Goal: Task Accomplishment & Management: Manage account settings

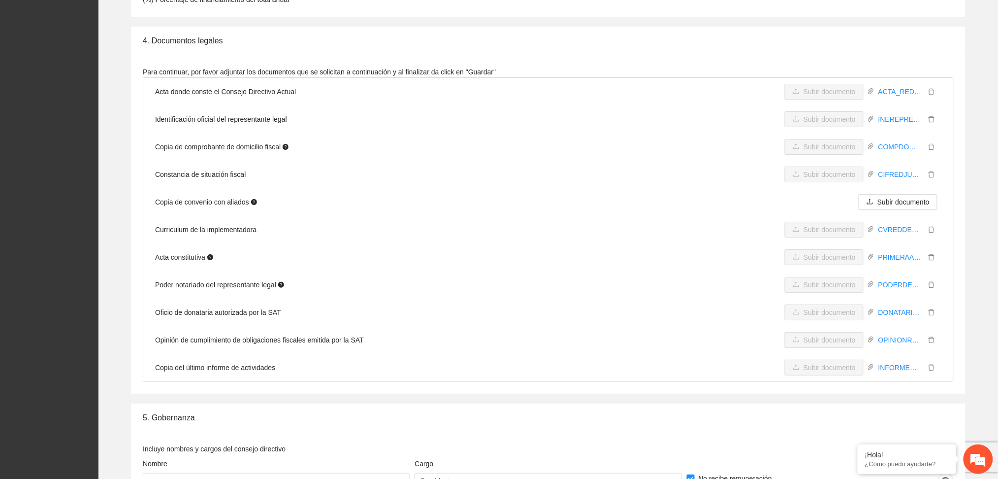
scroll to position [2626, 0]
click at [882, 306] on link "DONATARIAAUTORIZADA.pdf" at bounding box center [899, 311] width 51 height 11
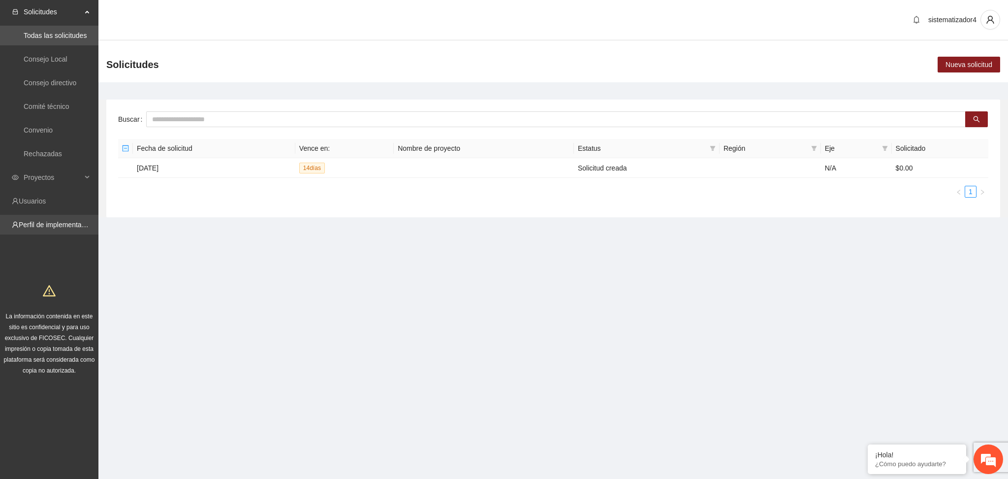
click at [24, 221] on link "Perfil de implementadora" at bounding box center [57, 225] width 77 height 8
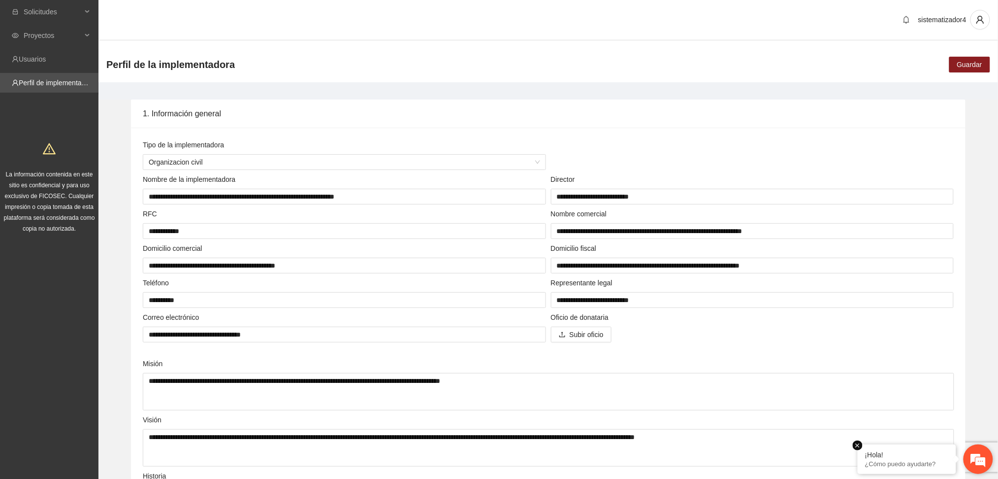
click at [952, 455] on div "¡Hola! ¿Cómo puedo ayudarte?" at bounding box center [907, 459] width 98 height 30
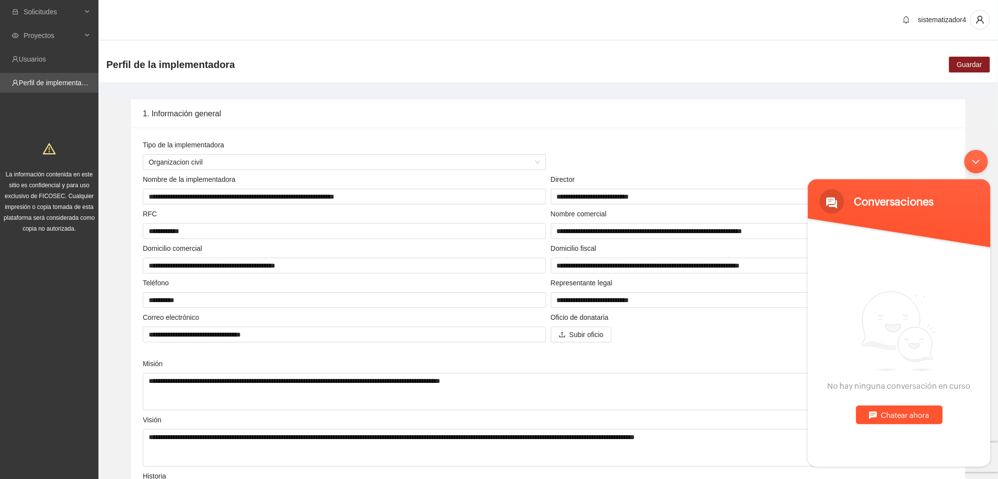
click at [914, 442] on div "No hay ninguna conversación en curso Chatear ahora" at bounding box center [898, 357] width 183 height 218
click at [854, 313] on span "No hay ninguna conversación en curso" at bounding box center [898, 340] width 143 height 100
click at [857, 391] on div "No hay ninguna conversación en curso Chatear ahora" at bounding box center [898, 357] width 183 height 218
click at [882, 412] on div "Chatear ahora" at bounding box center [899, 414] width 87 height 19
click at [871, 430] on textarea "Escriba su mensaje y pulse “Intro”" at bounding box center [898, 430] width 183 height 34
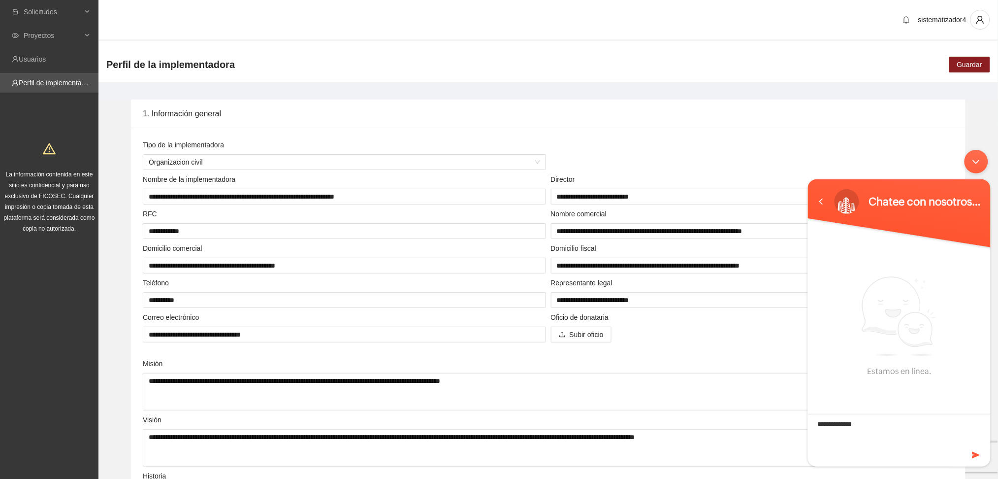
type textarea "**********"
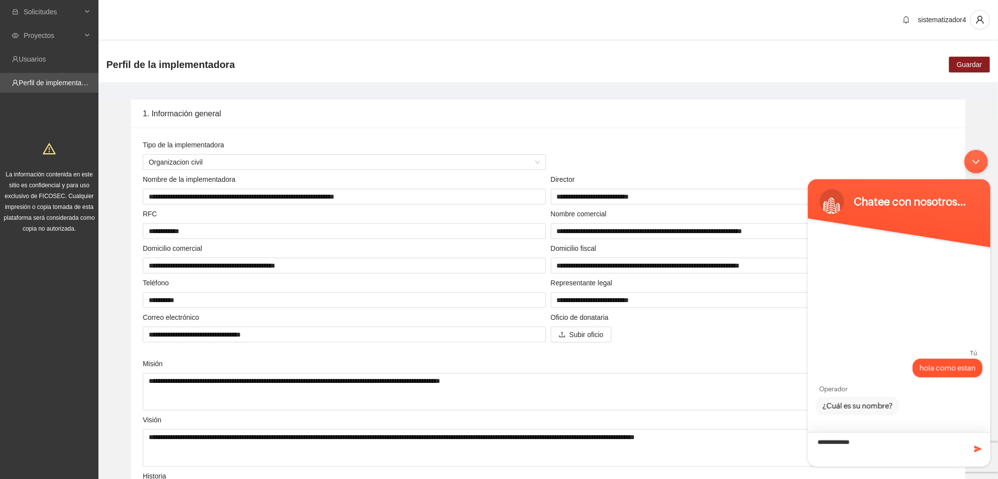
type textarea "**********"
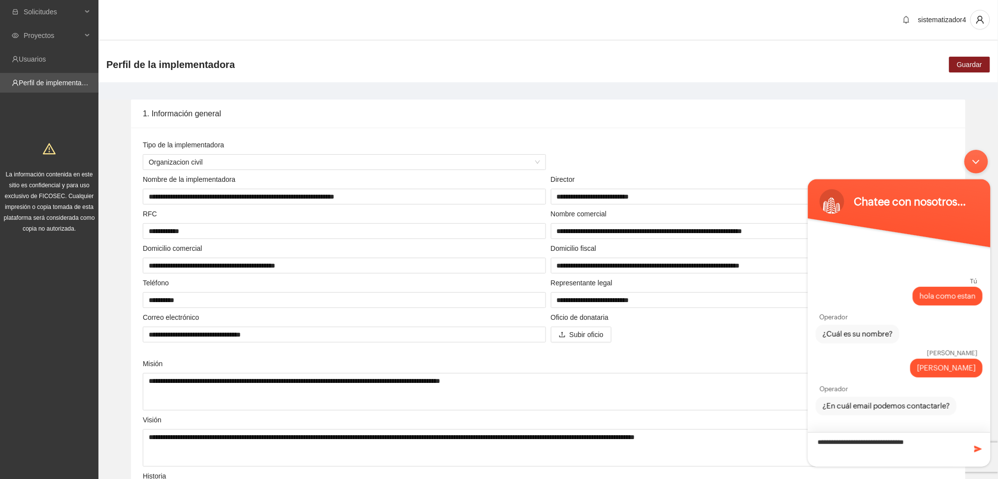
type textarea "**********"
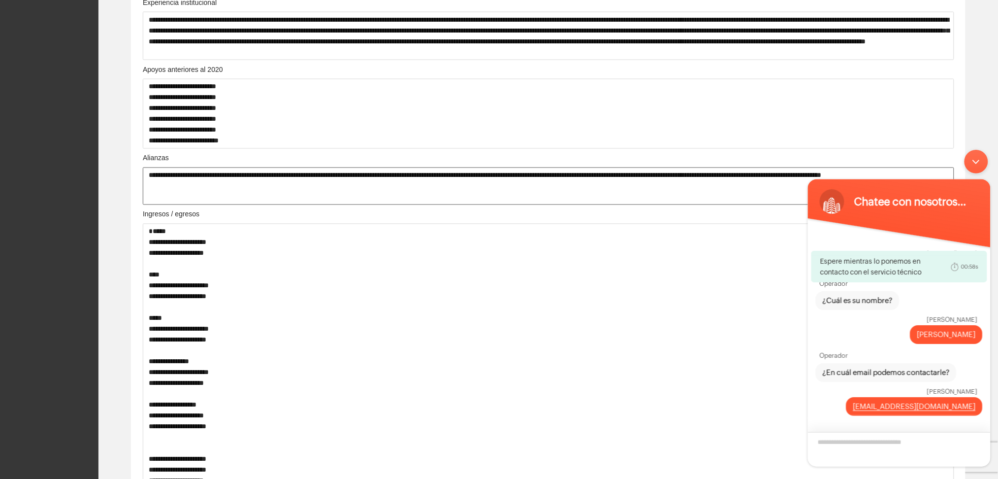
scroll to position [656, 0]
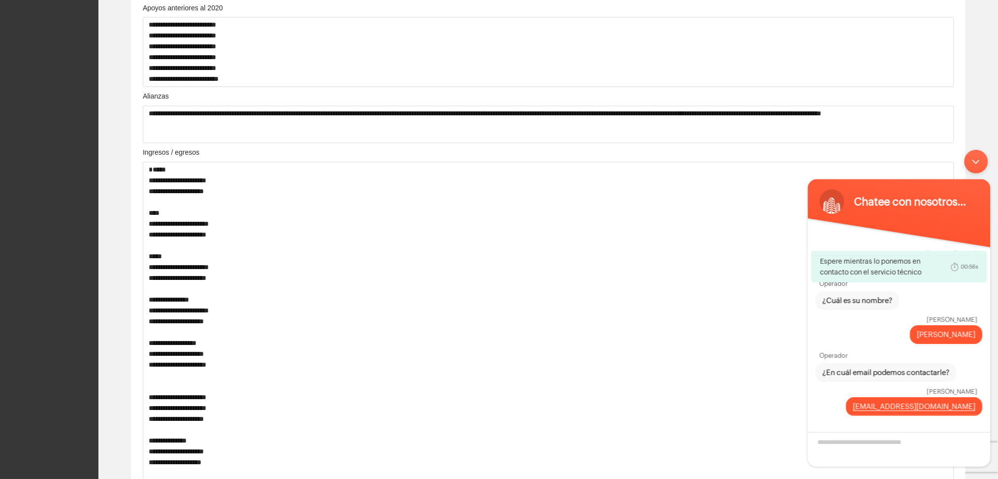
click at [978, 164] on div "Minimizar ventana de chat en vivo" at bounding box center [976, 161] width 24 height 24
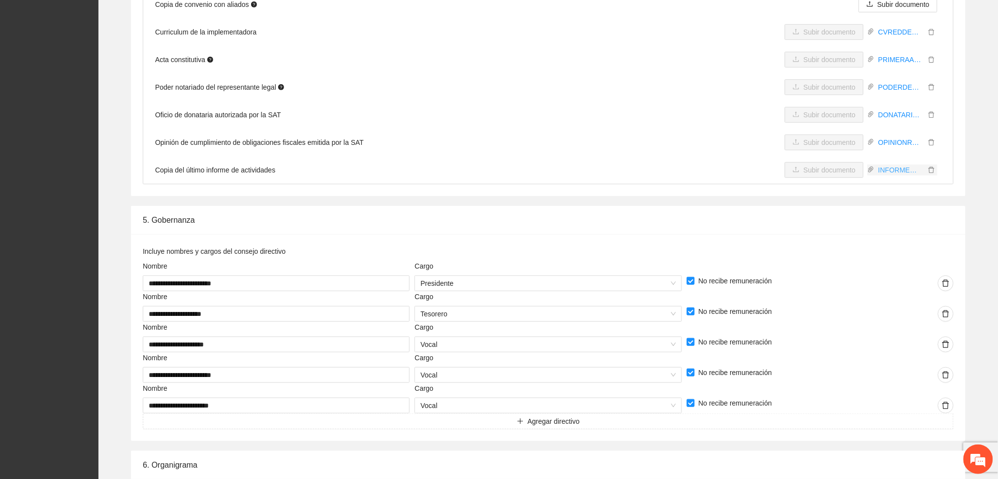
scroll to position [2757, 0]
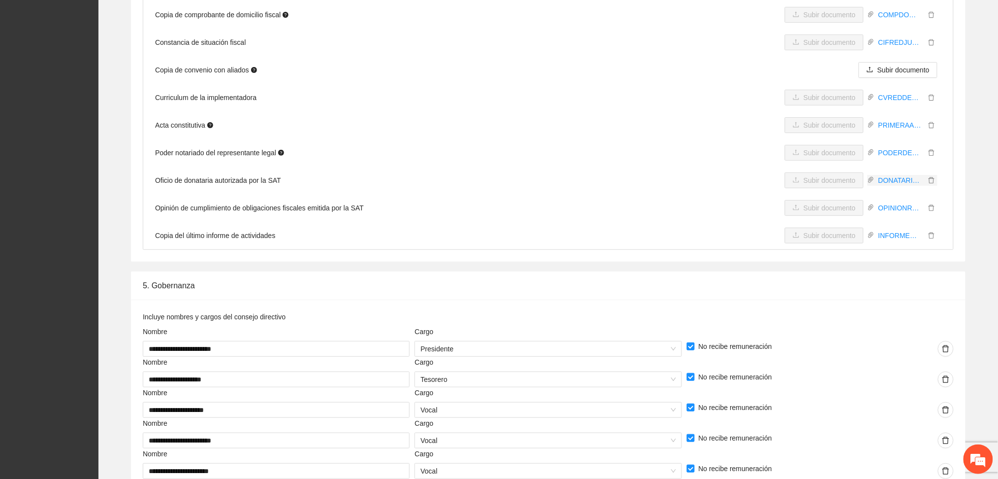
click at [870, 177] on icon "paper-clip" at bounding box center [870, 180] width 5 height 6
click at [872, 177] on icon "paper-clip" at bounding box center [870, 180] width 5 height 6
click at [891, 175] on link "DONATARIAAUTORIZADA.pdf" at bounding box center [899, 180] width 51 height 11
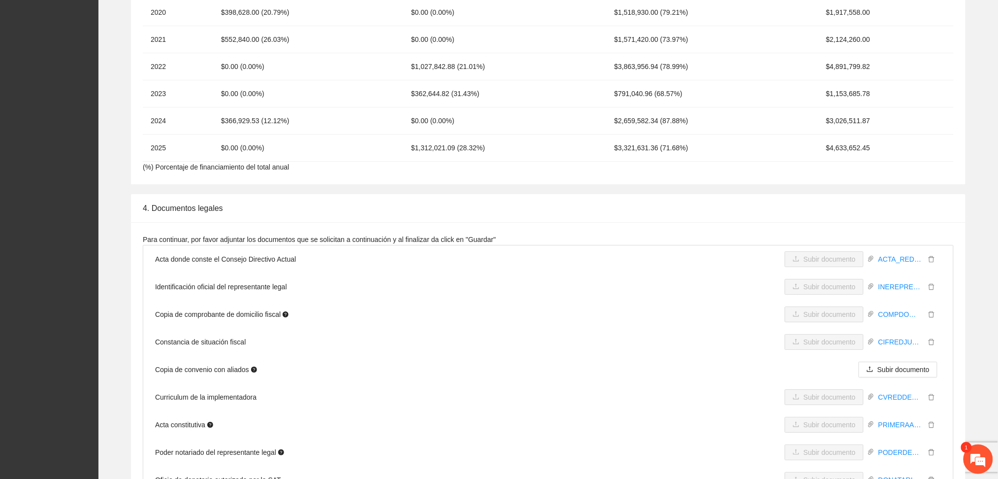
scroll to position [2626, 0]
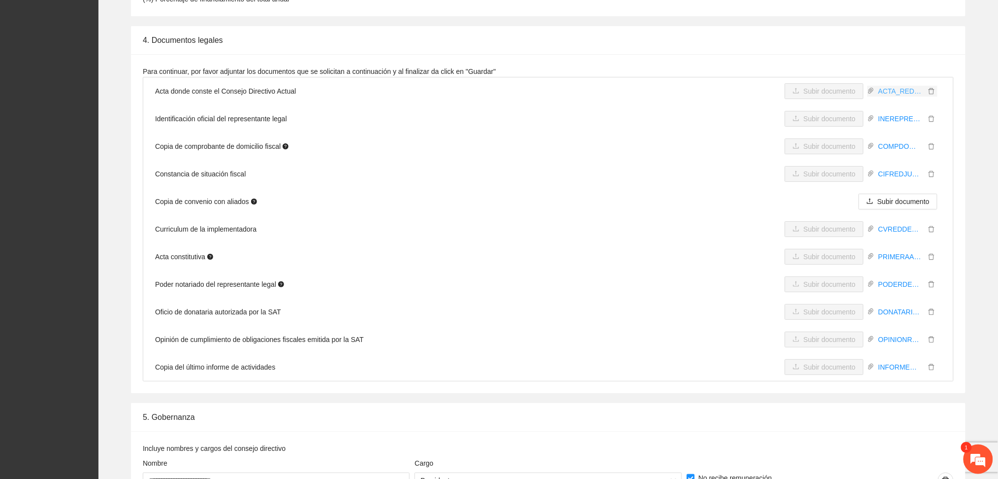
click at [898, 86] on link "ACTA_RED_PROTOCOLIZACION_2025.pdf" at bounding box center [899, 91] width 51 height 11
